Goal: Check status: Check status

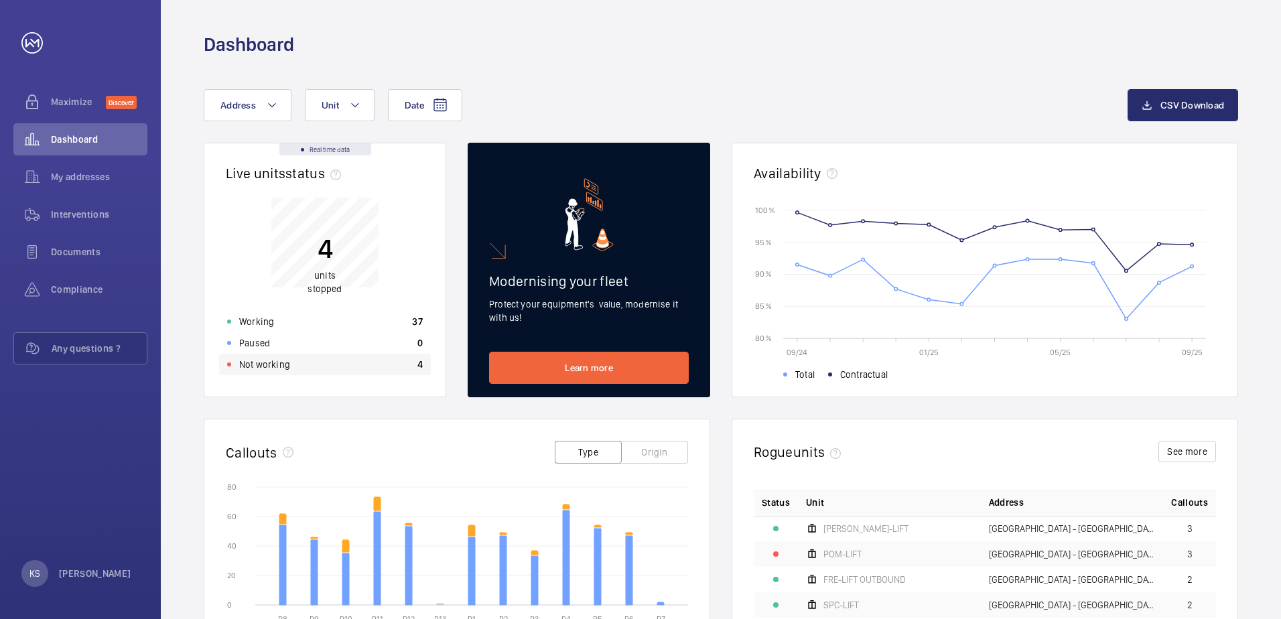
click at [314, 369] on div "Not working 4" at bounding box center [325, 364] width 212 height 21
